Goal: Check status: Check status

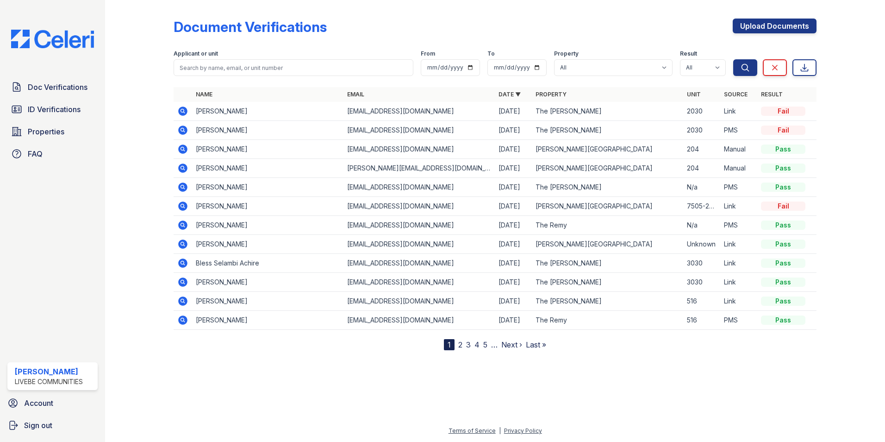
click at [475, 31] on div "Document Verifications Upload Documents" at bounding box center [495, 31] width 643 height 24
click at [351, 29] on div "Document Verifications Upload Documents" at bounding box center [495, 31] width 643 height 24
click at [63, 84] on span "Doc Verifications" at bounding box center [58, 86] width 60 height 11
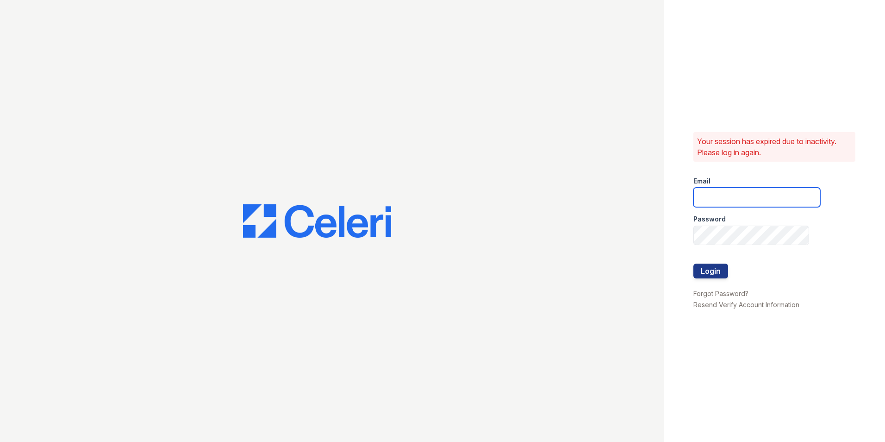
type input "oceannap@livebe.com"
click at [589, 273] on button "Login" at bounding box center [711, 270] width 35 height 15
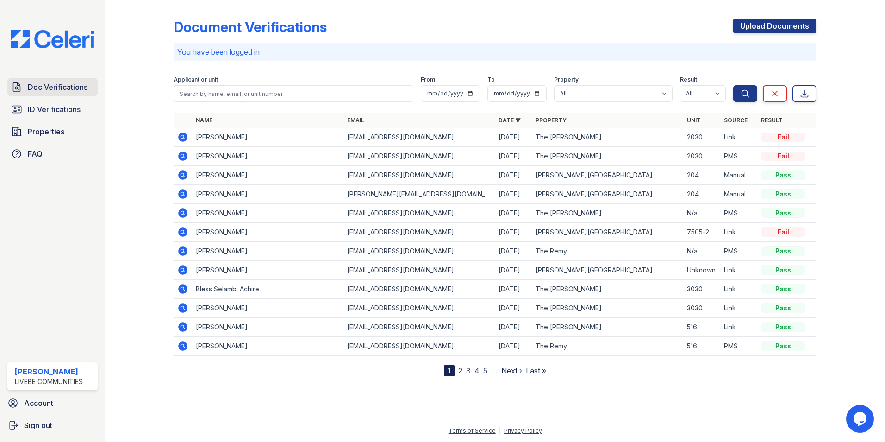
click at [74, 89] on span "Doc Verifications" at bounding box center [58, 86] width 60 height 11
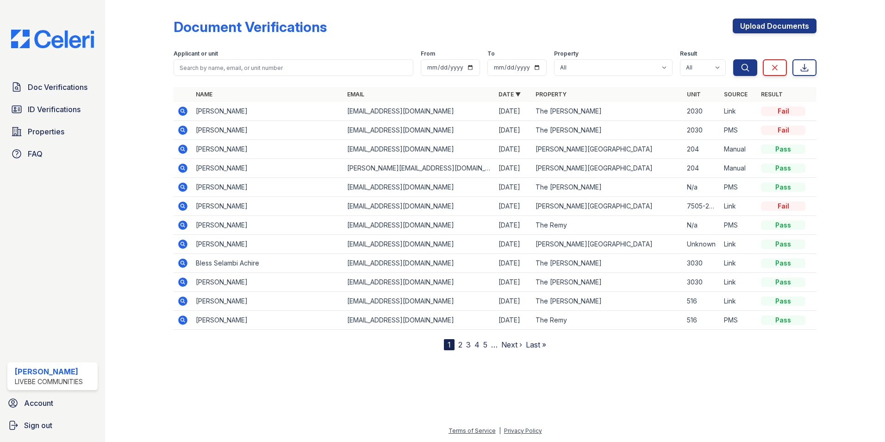
click at [184, 224] on icon at bounding box center [182, 224] width 11 height 11
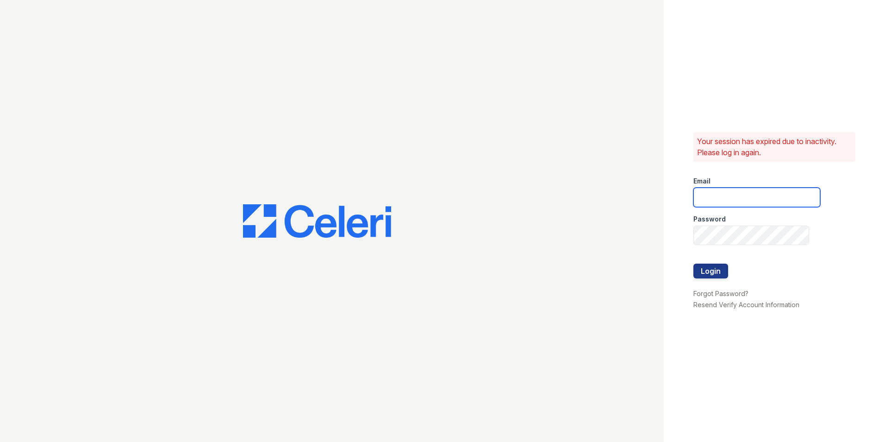
type input "oceannap@livebe.com"
click at [736, 200] on input "oceannap@livebe.com" at bounding box center [757, 197] width 127 height 19
click at [706, 273] on button "Login" at bounding box center [711, 270] width 35 height 15
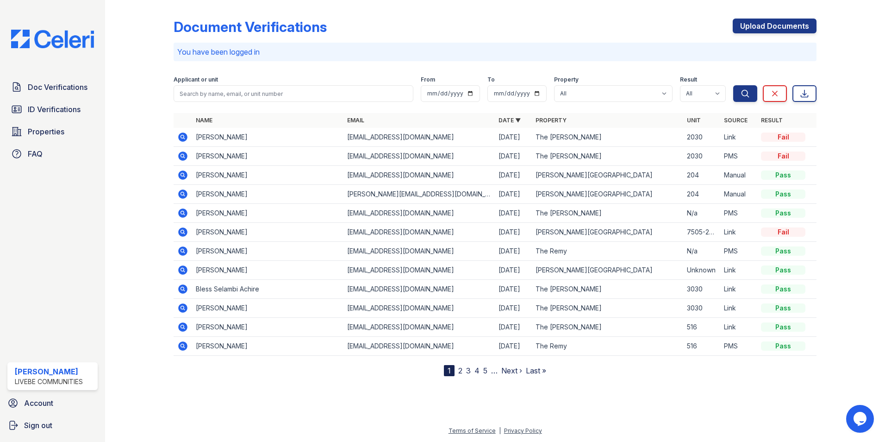
click at [183, 250] on icon at bounding box center [182, 250] width 2 height 2
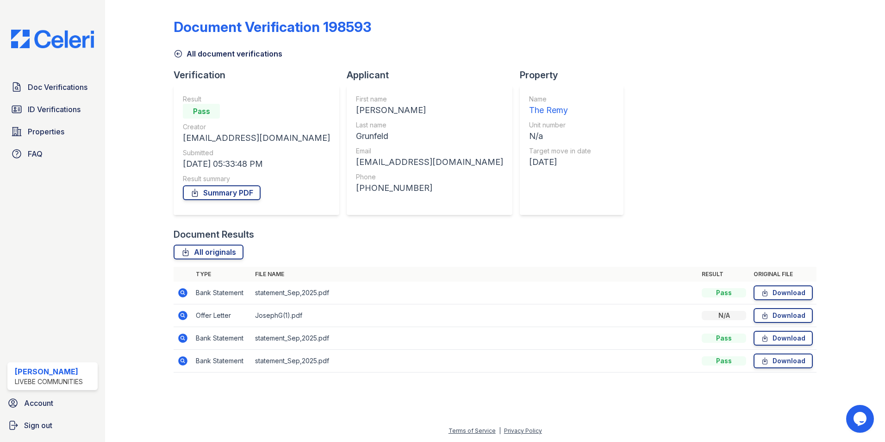
click at [184, 291] on icon at bounding box center [182, 292] width 11 height 11
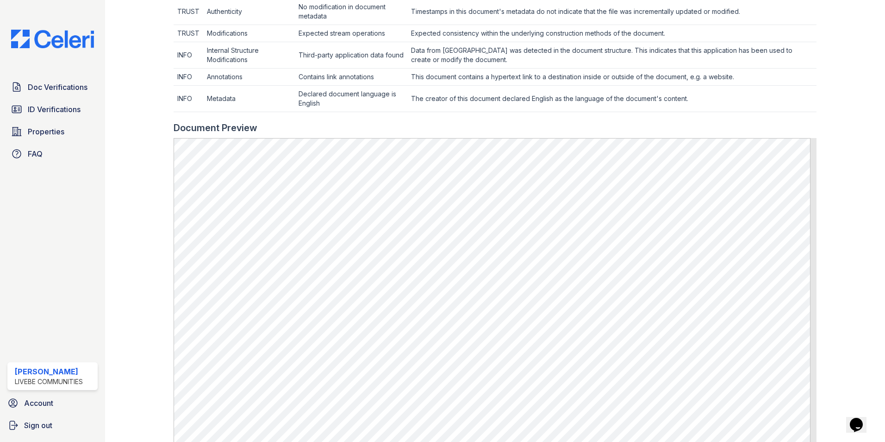
scroll to position [324, 0]
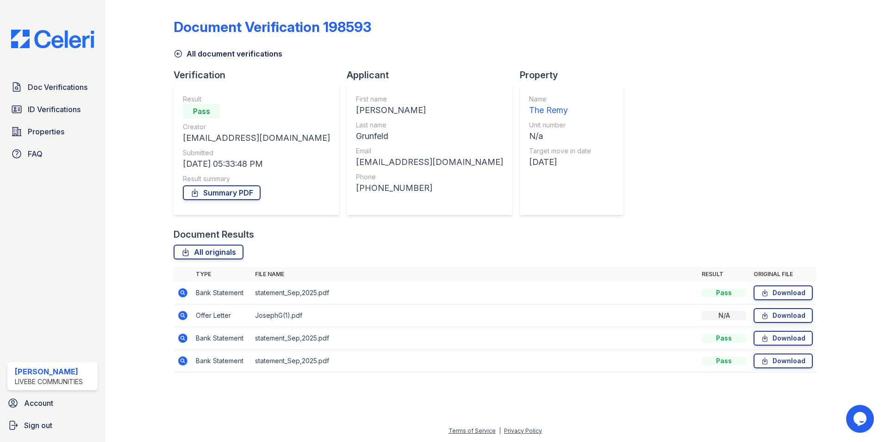
click at [185, 315] on icon at bounding box center [182, 315] width 9 height 9
click at [647, 159] on div "Document Verification 198593 All document verifications Verification Result Pas…" at bounding box center [495, 193] width 643 height 378
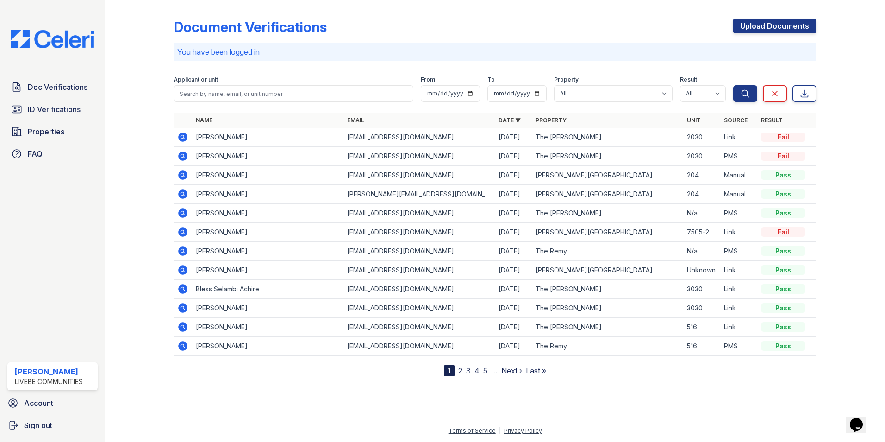
click at [183, 134] on icon at bounding box center [182, 136] width 9 height 9
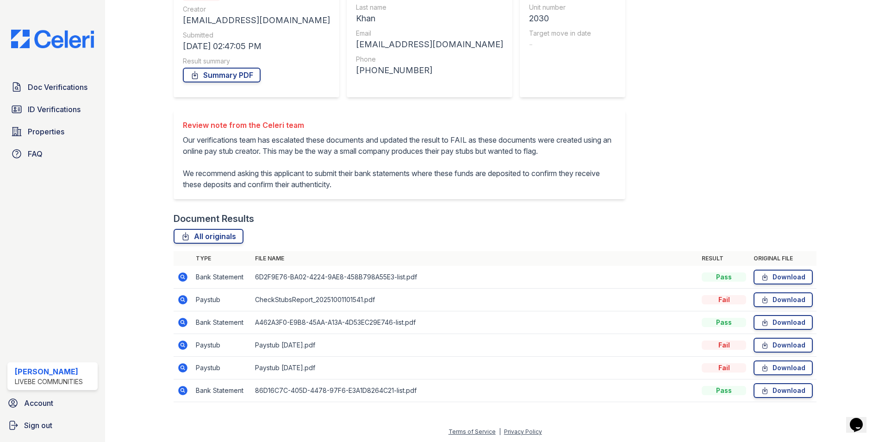
scroll to position [130, 0]
click at [182, 301] on icon at bounding box center [182, 298] width 9 height 9
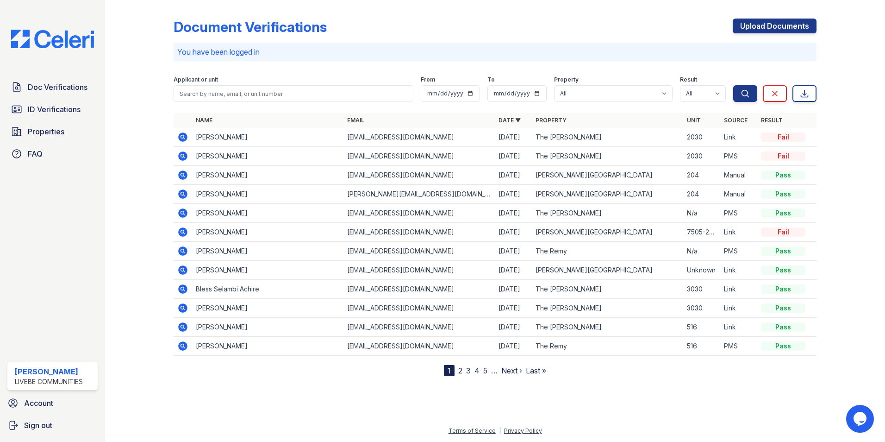
click at [184, 157] on icon at bounding box center [182, 155] width 11 height 11
click at [182, 176] on icon at bounding box center [182, 174] width 9 height 9
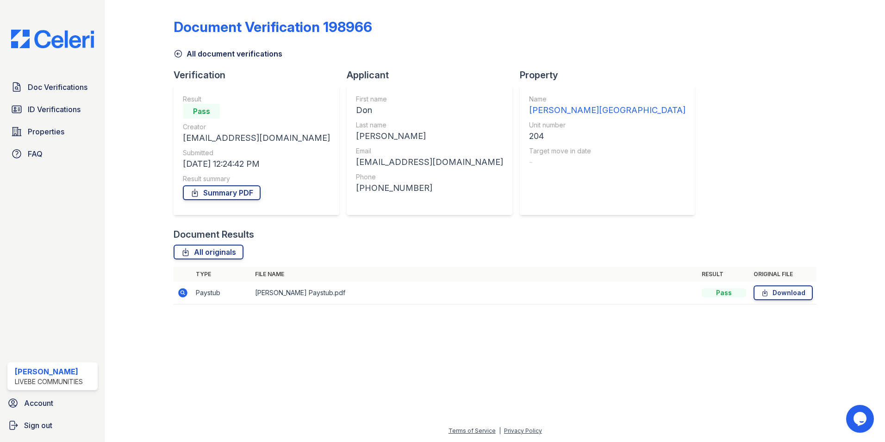
click at [183, 294] on icon at bounding box center [182, 292] width 9 height 9
